Goal: Information Seeking & Learning: Find specific fact

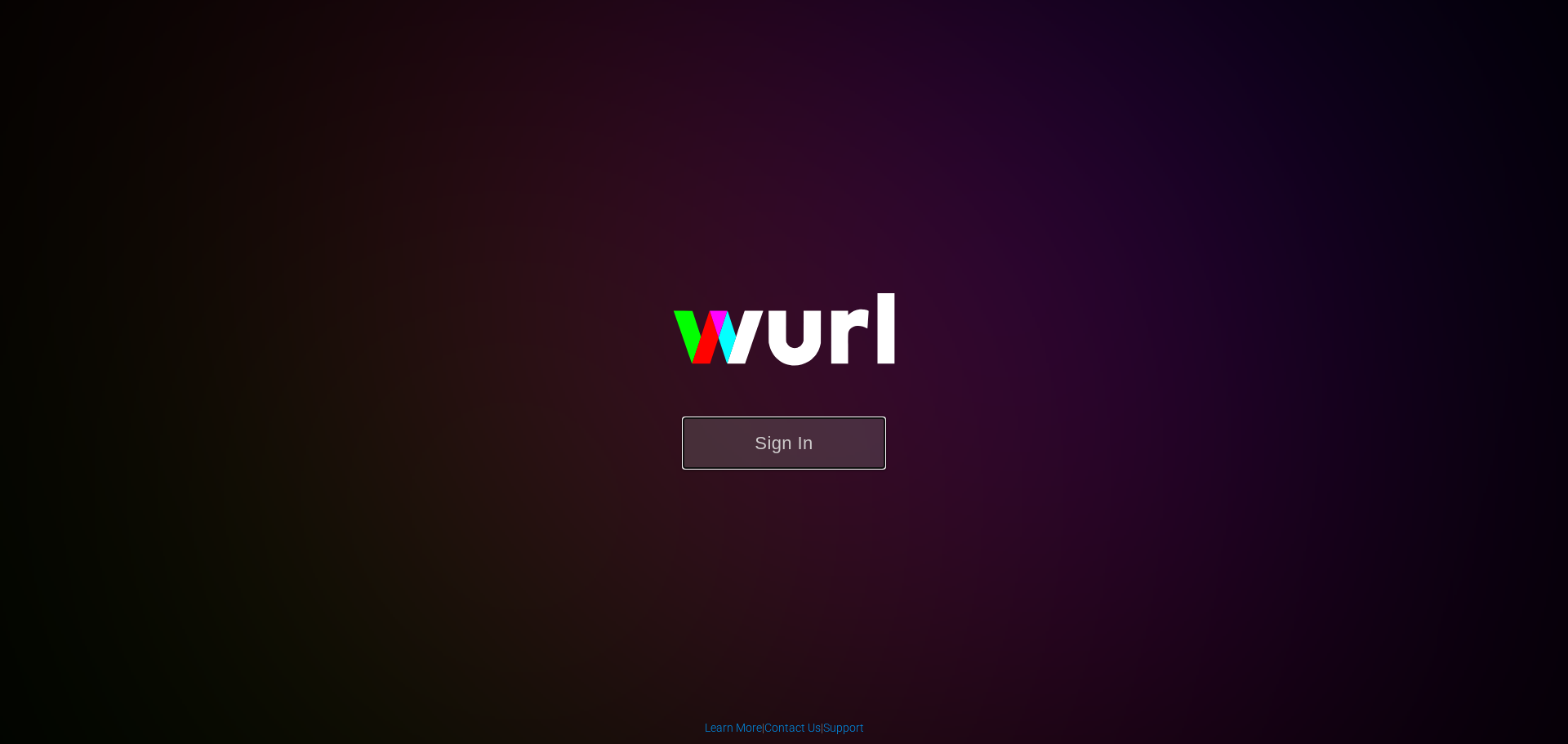
click at [809, 436] on button "Sign In" at bounding box center [784, 442] width 204 height 53
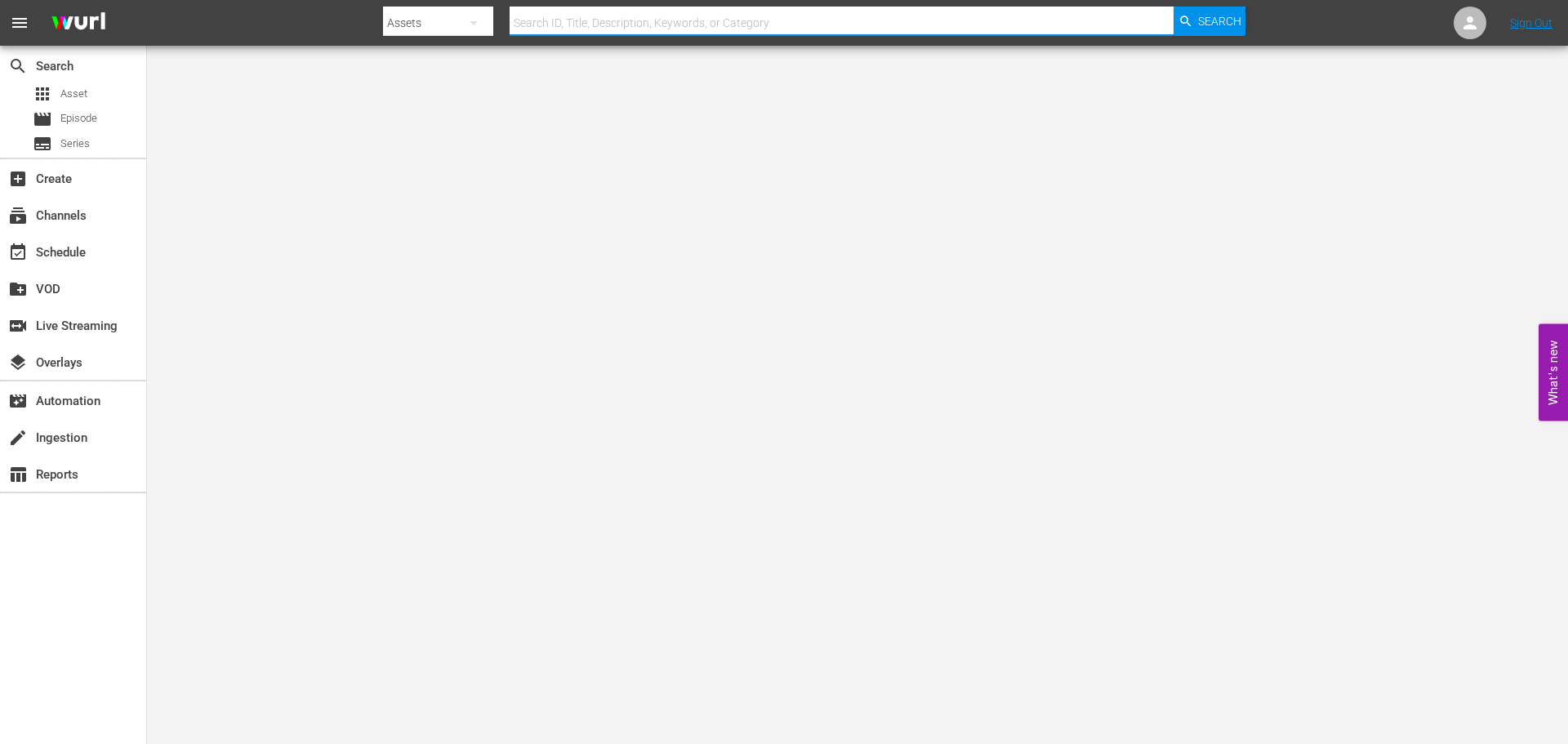
click at [645, 25] on input "text" at bounding box center [842, 23] width 664 height 39
type input "red king"
click at [1194, 12] on div "Search" at bounding box center [1209, 21] width 71 height 29
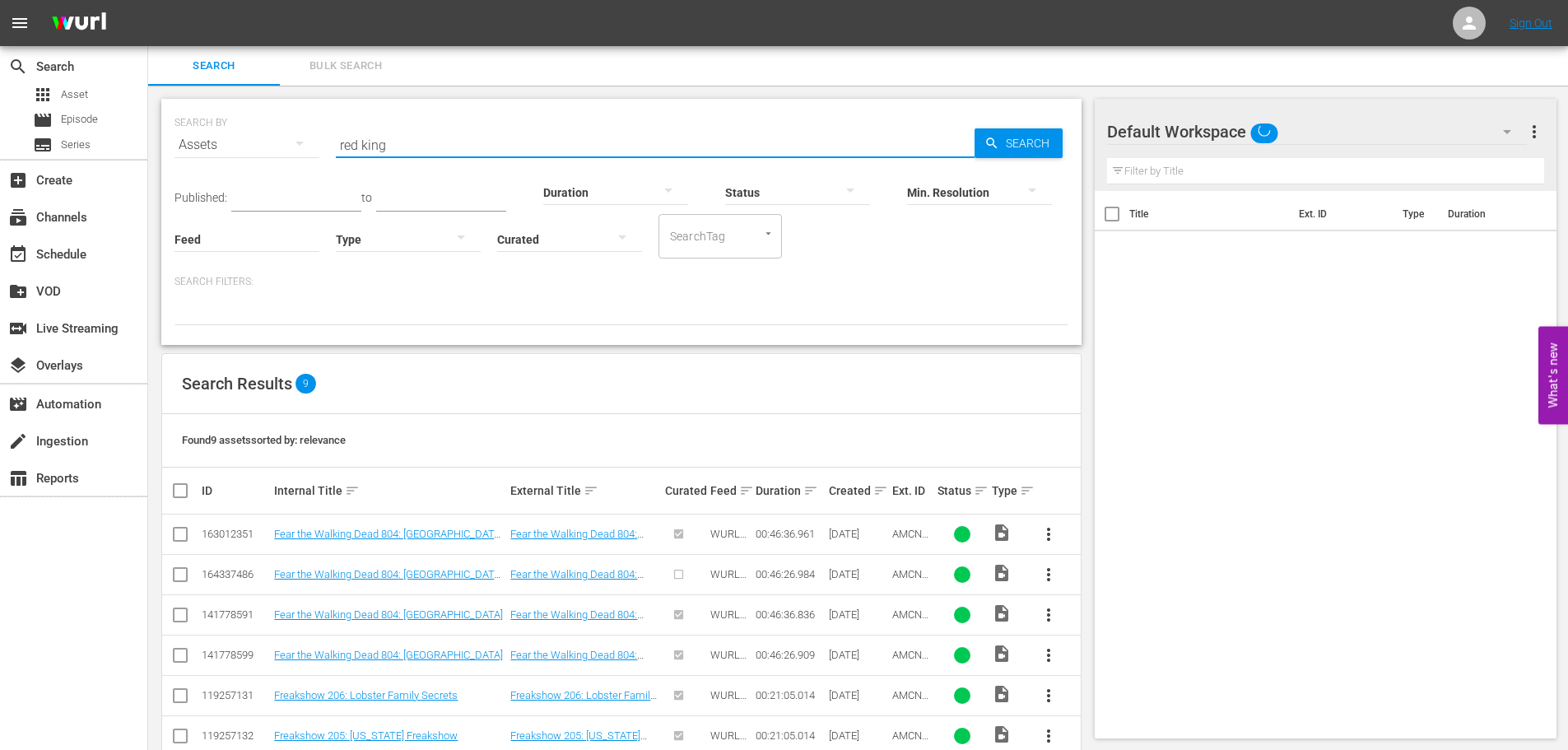
click at [393, 151] on input "red king" at bounding box center [655, 145] width 639 height 40
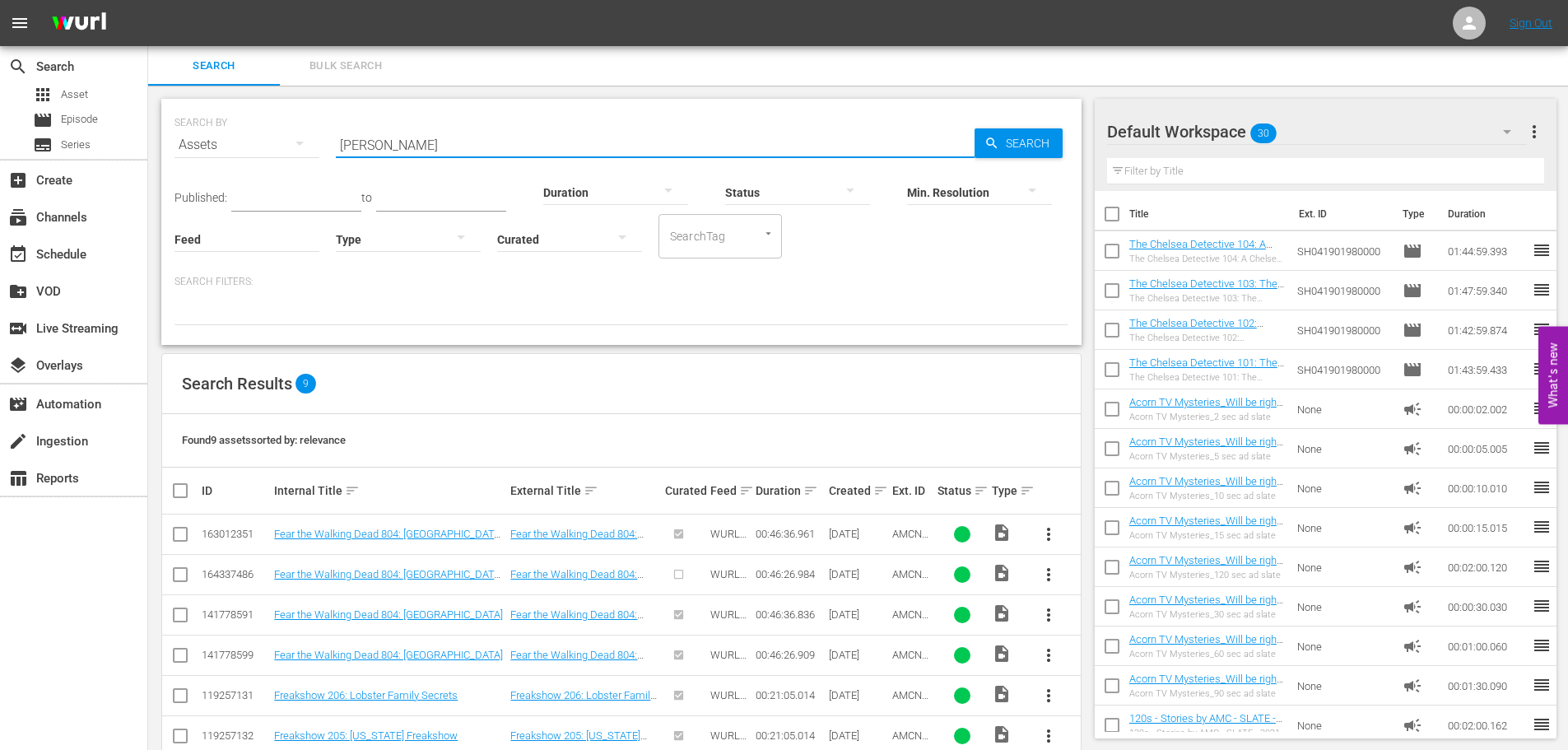
type input "foyle's war"
